Goal: Task Accomplishment & Management: Use online tool/utility

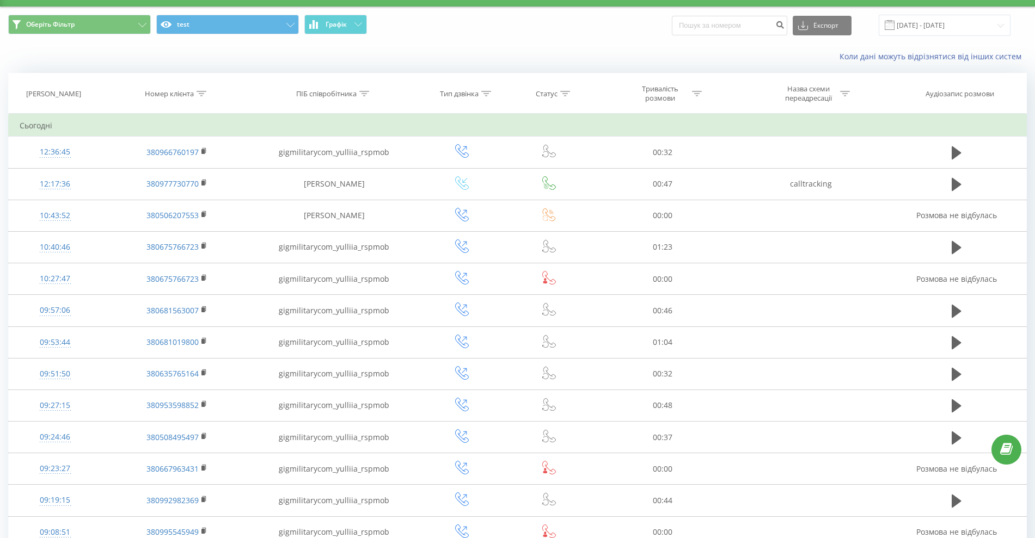
scroll to position [29, 0]
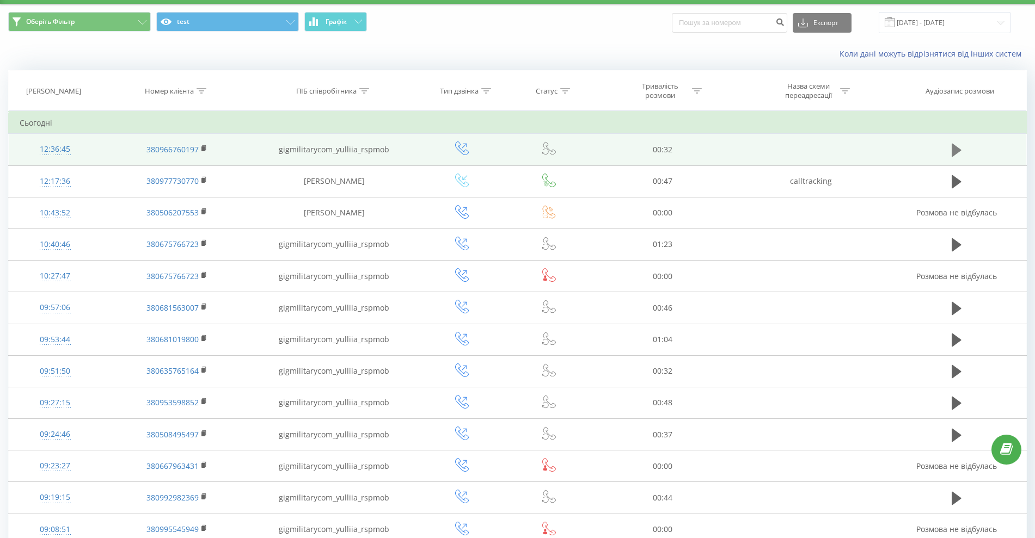
click at [959, 143] on icon at bounding box center [957, 150] width 10 height 15
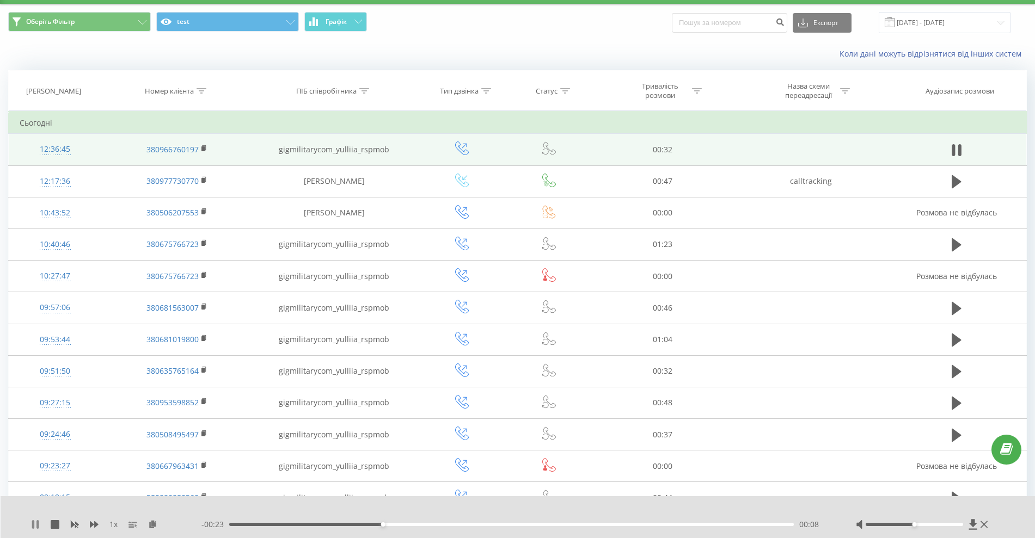
click at [32, 526] on icon at bounding box center [35, 525] width 9 height 9
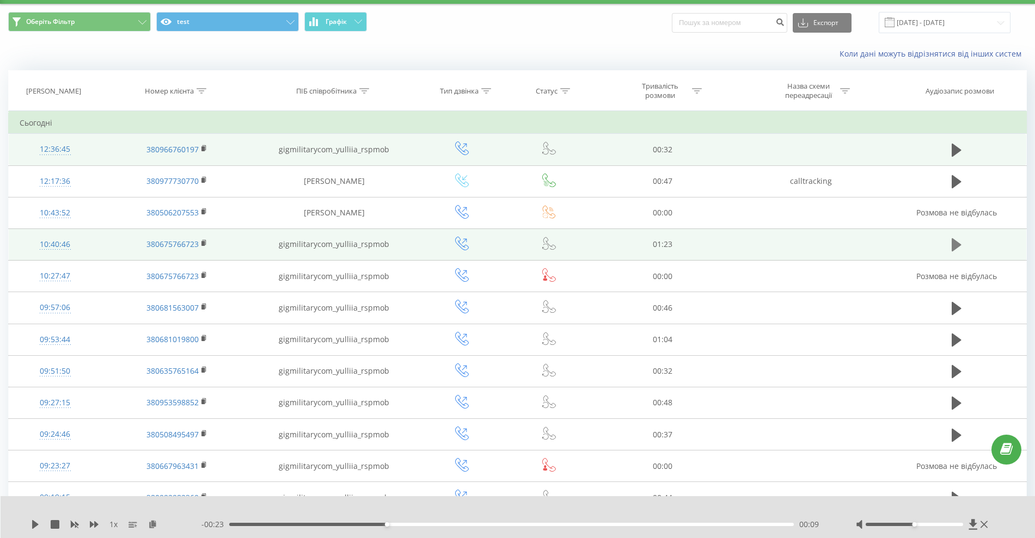
click at [953, 243] on icon at bounding box center [957, 244] width 10 height 13
click at [34, 519] on div "1 x" at bounding box center [116, 524] width 170 height 11
click at [34, 523] on icon at bounding box center [33, 525] width 2 height 9
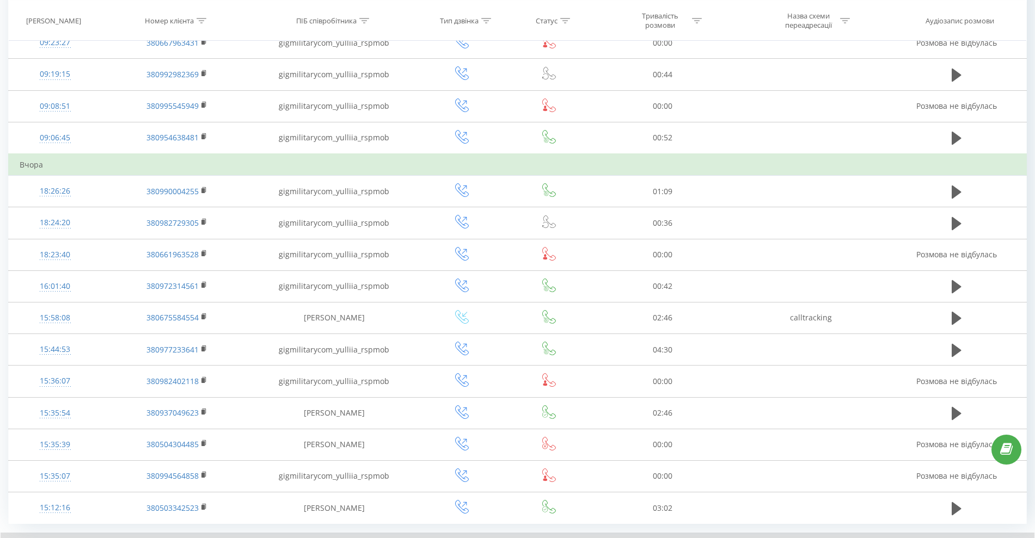
scroll to position [521, 0]
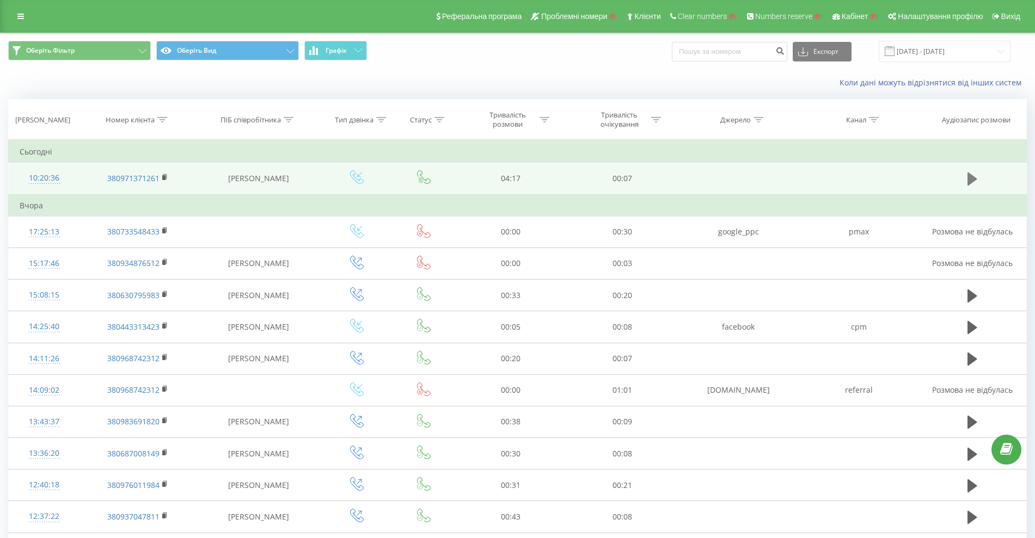
click at [975, 177] on icon at bounding box center [973, 179] width 10 height 13
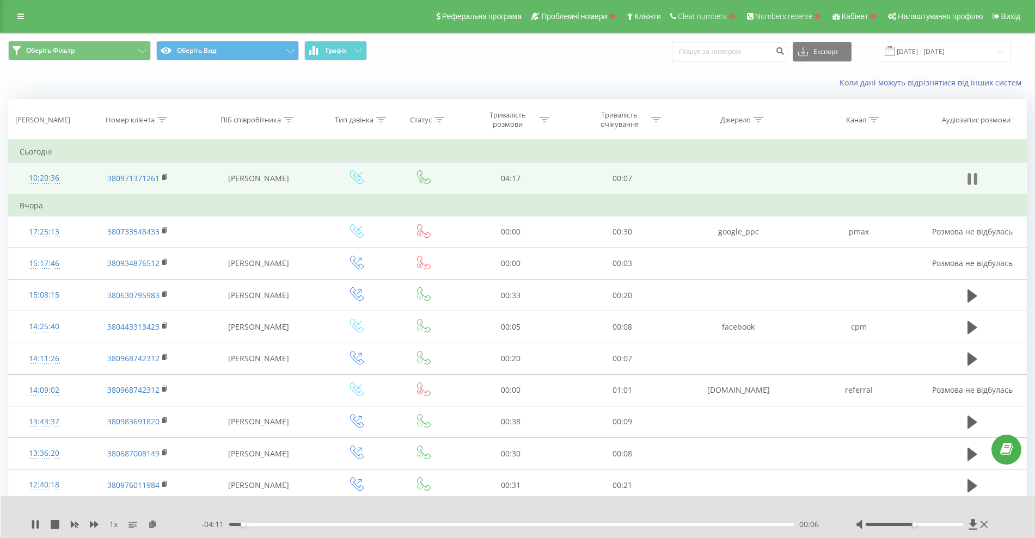
click at [969, 179] on icon at bounding box center [969, 179] width 3 height 12
click at [23, 14] on icon at bounding box center [20, 17] width 7 height 8
